Goal: Consume media (video, audio): Consume media (video, audio)

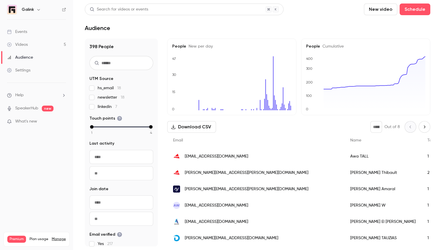
click at [31, 30] on link "Events" at bounding box center [36, 31] width 73 height 13
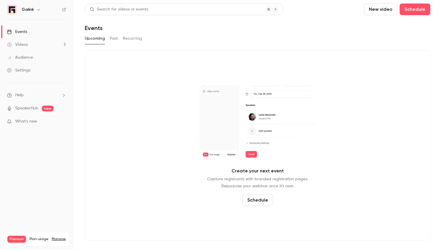
click at [33, 41] on link "Videos 5" at bounding box center [36, 44] width 73 height 13
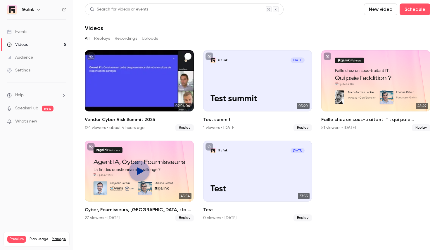
click at [112, 117] on h2 "Vendor Cyber Risk Summit 2025" at bounding box center [139, 119] width 109 height 7
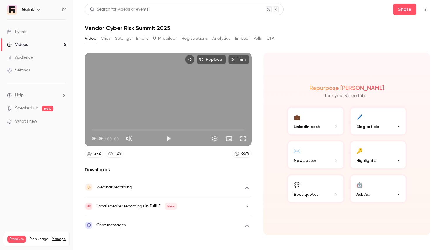
click at [199, 37] on button "Registrations" at bounding box center [195, 38] width 26 height 9
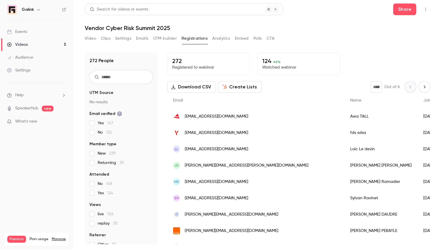
click at [29, 42] on link "Videos 5" at bounding box center [36, 44] width 73 height 13
